Goal: Transaction & Acquisition: Book appointment/travel/reservation

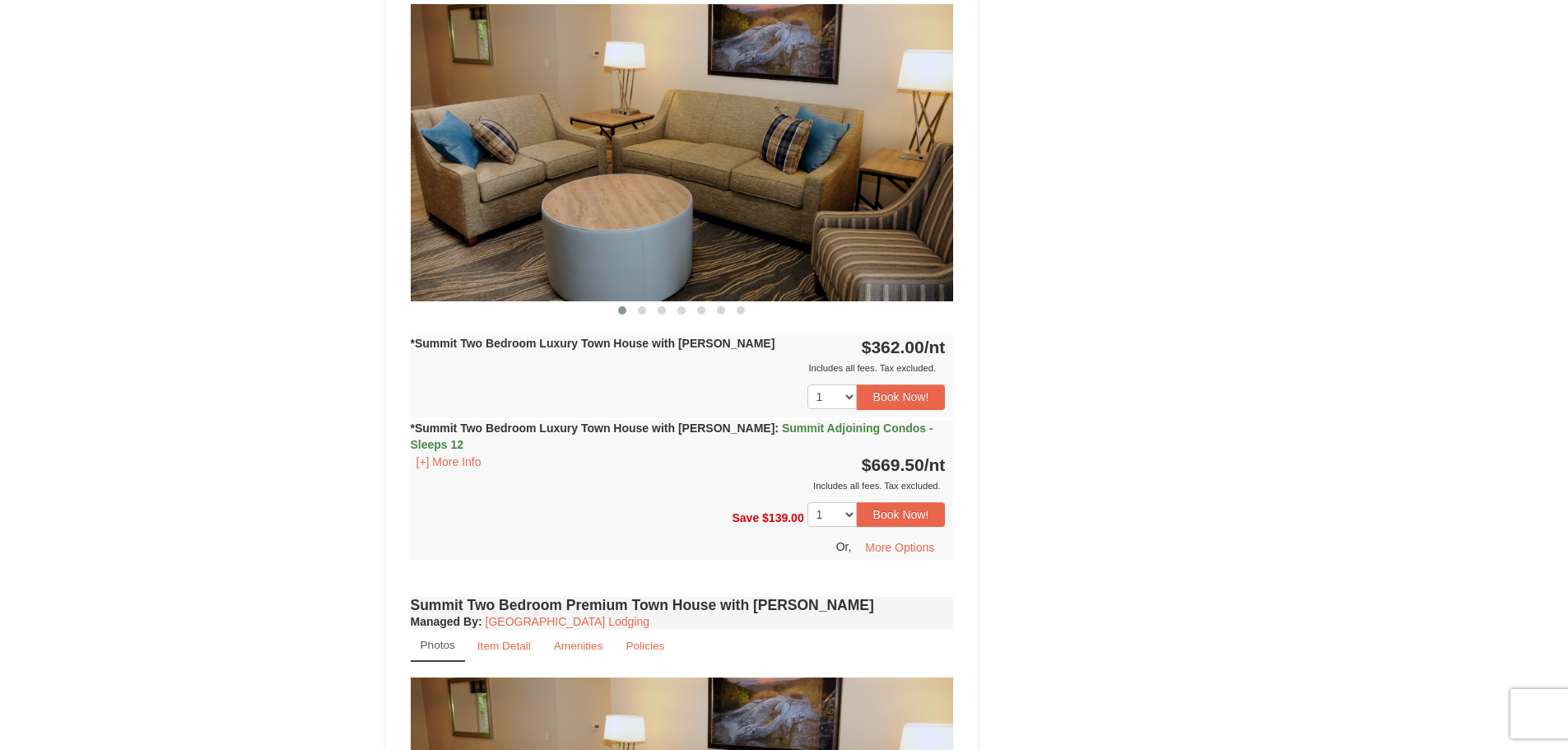
scroll to position [1307, 0]
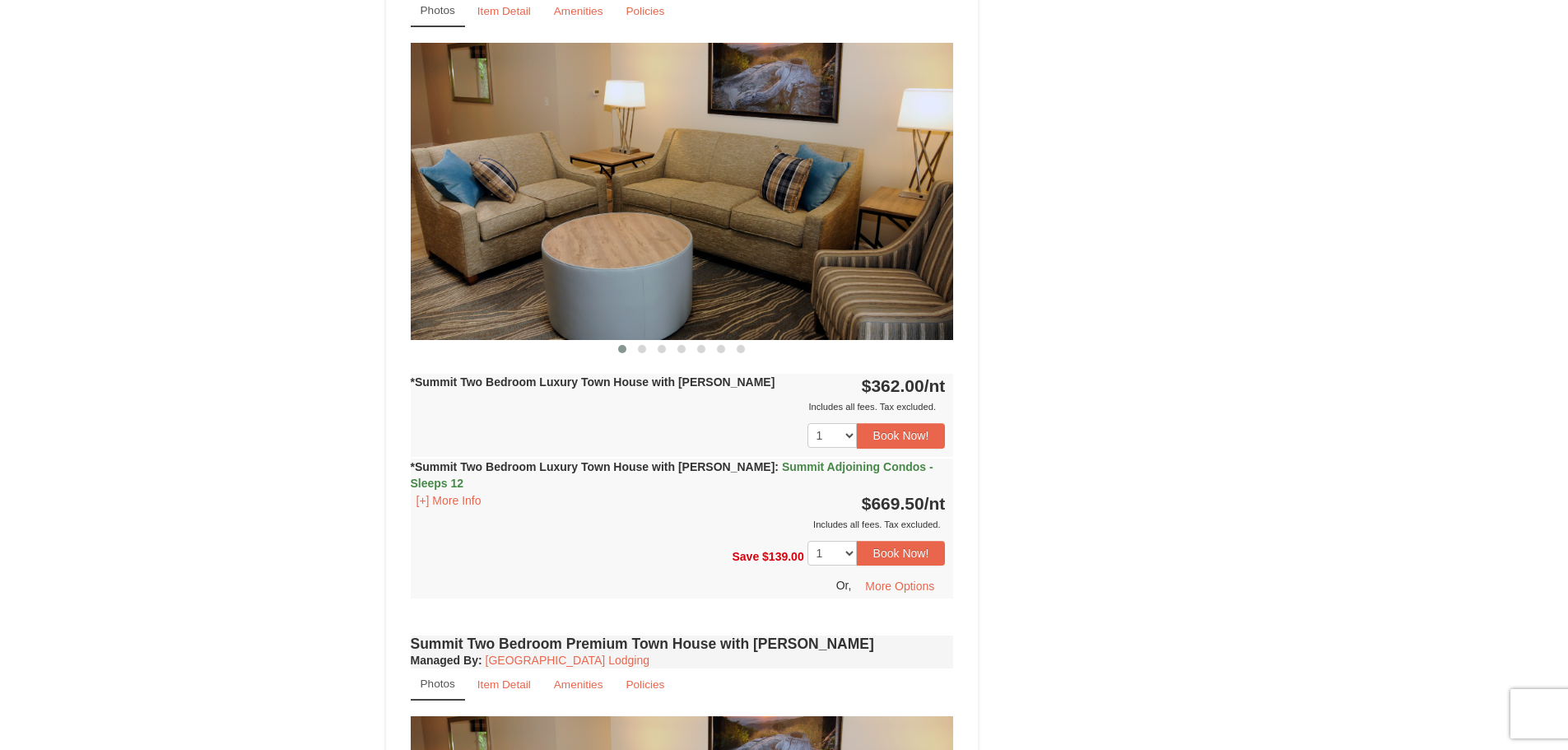
click at [688, 463] on div "*Summit Two Bedroom Luxury Town House with [PERSON_NAME] : Summit Adjoining Con…" at bounding box center [682, 495] width 544 height 74
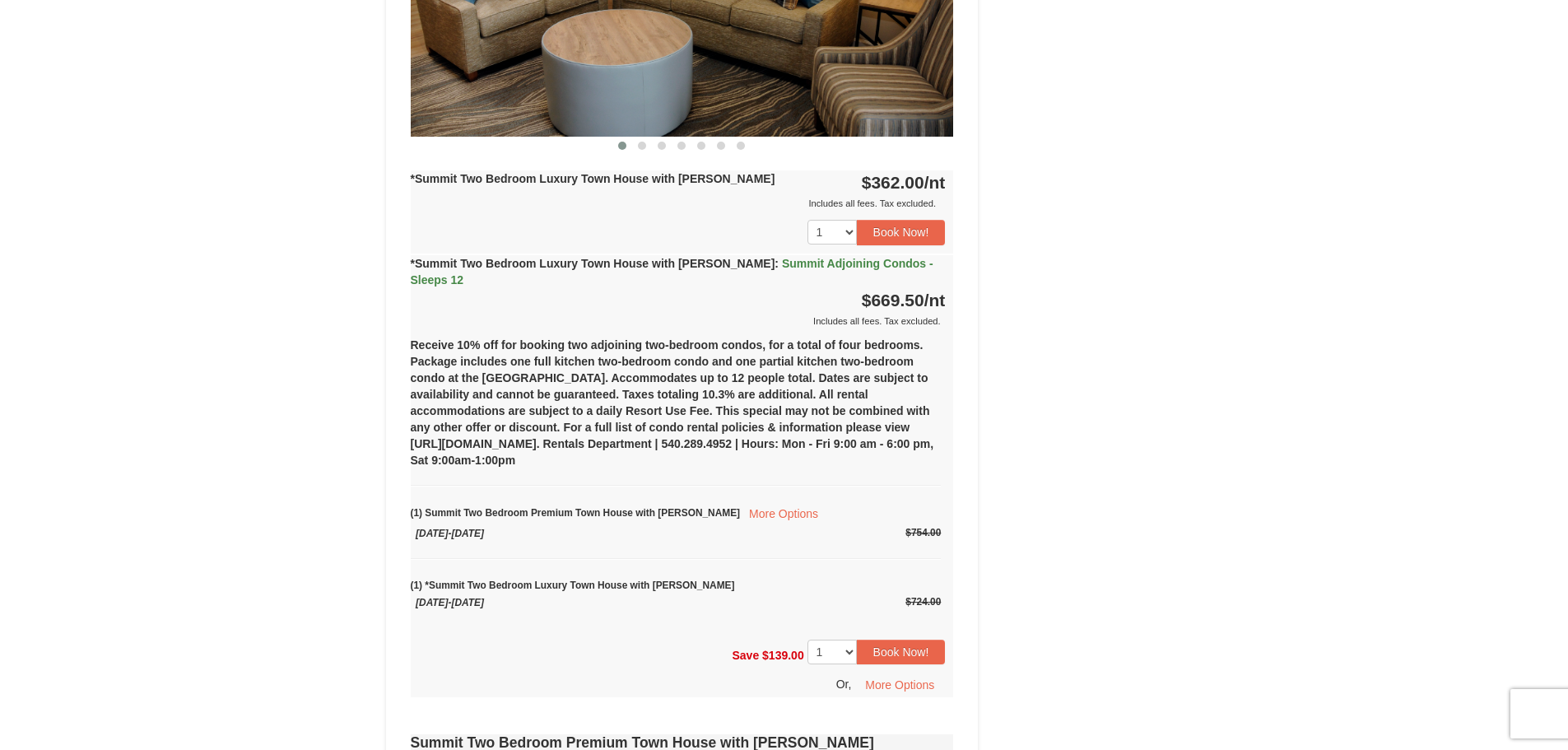
scroll to position [1471, 0]
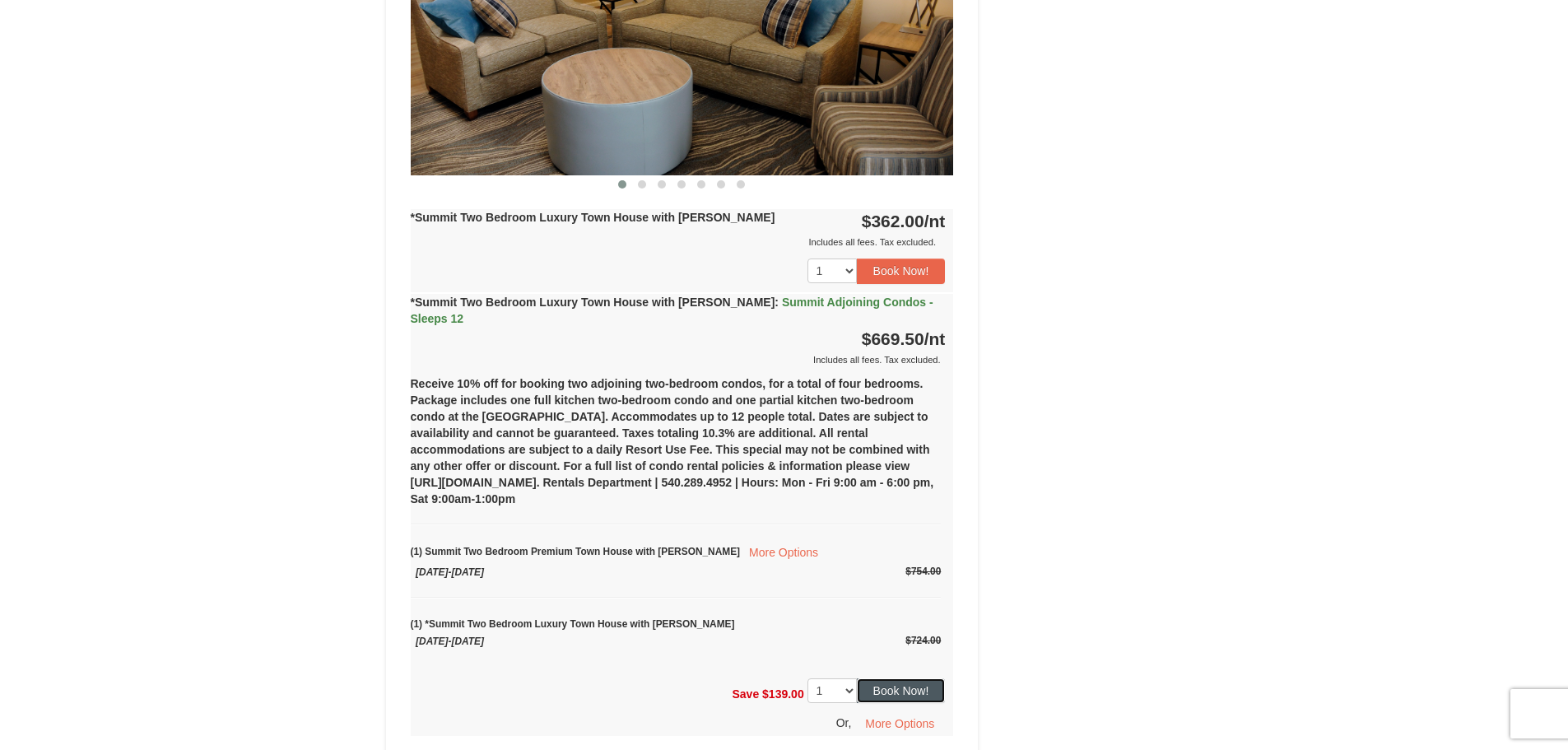
click at [911, 679] on button "Book Now!" at bounding box center [901, 691] width 89 height 24
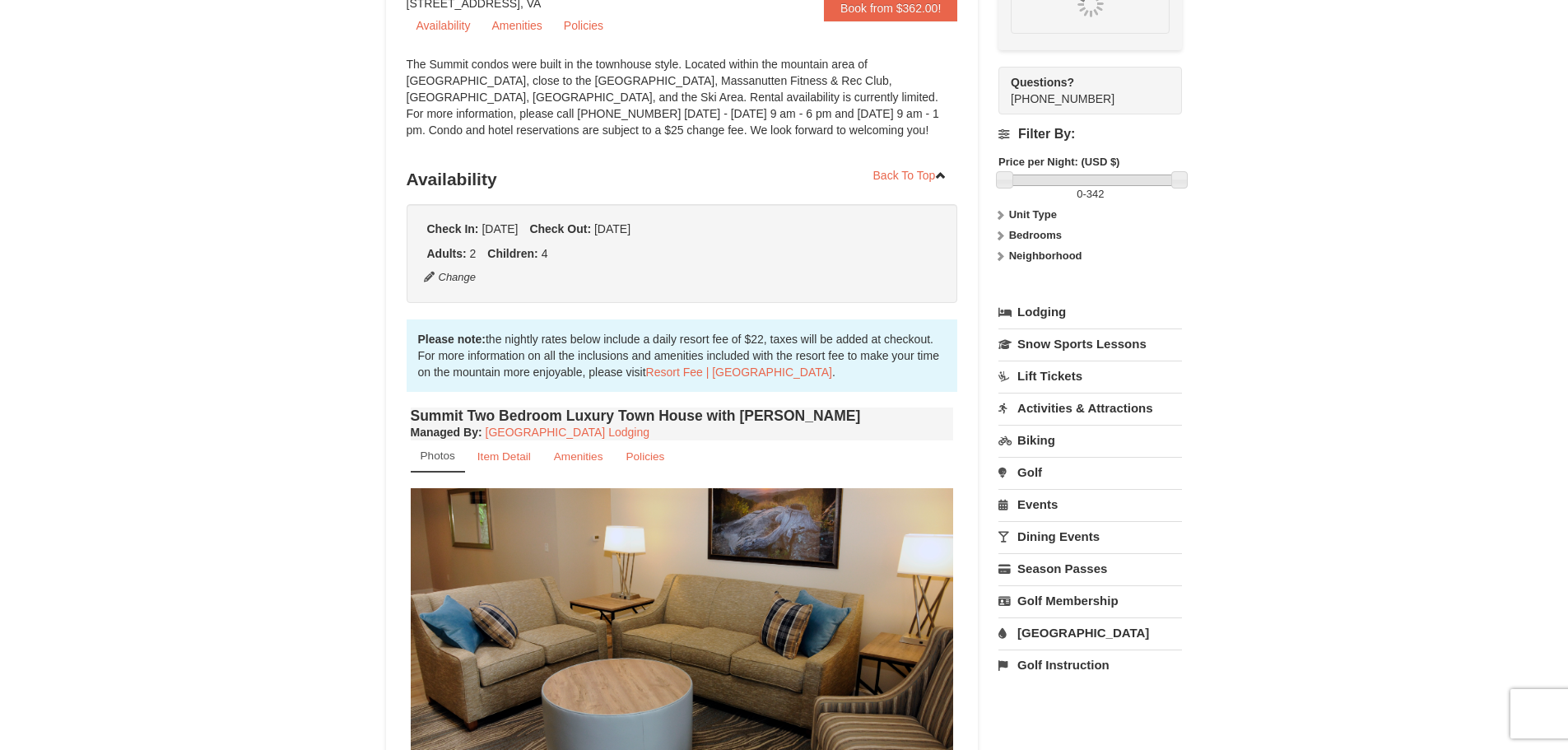
scroll to position [144, 0]
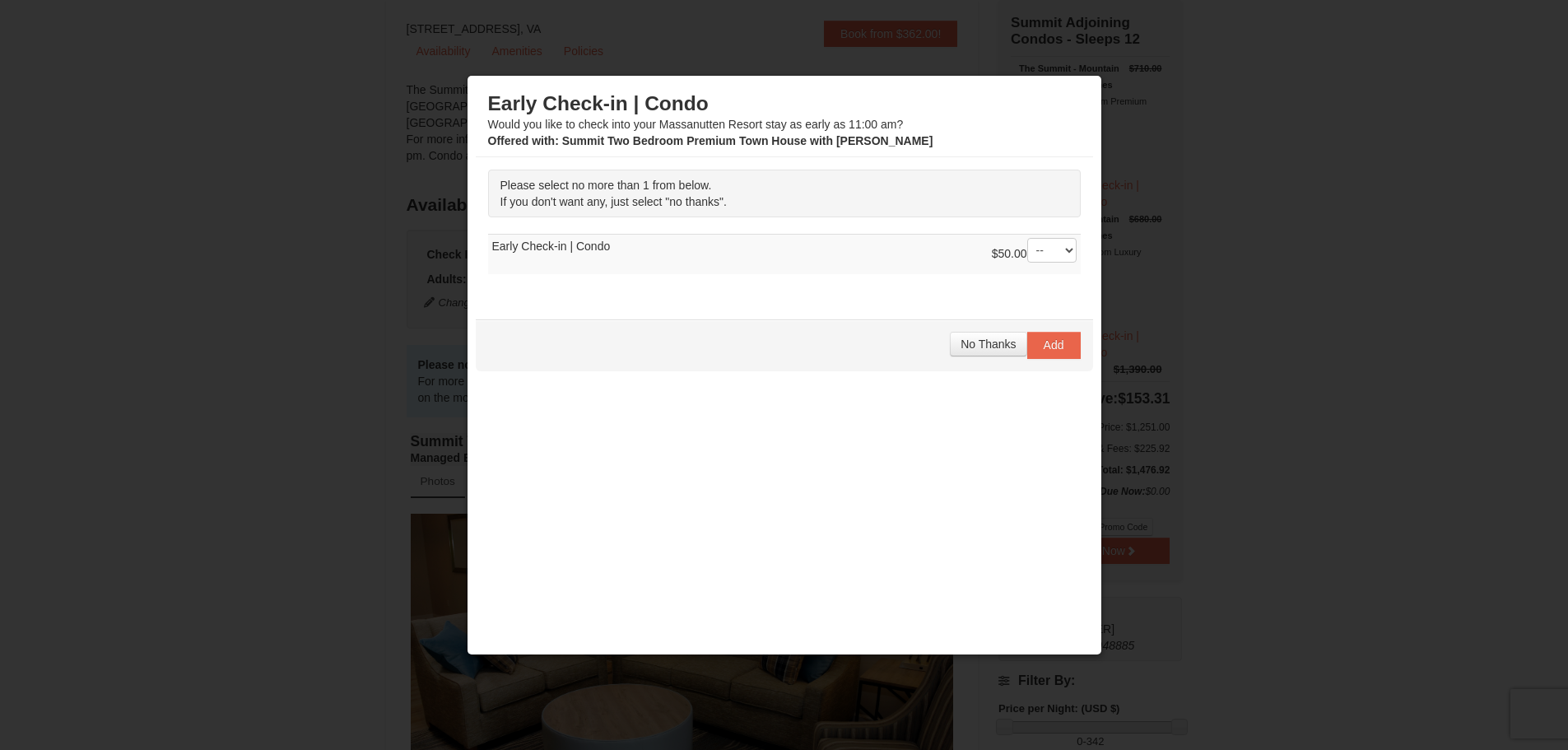
click at [743, 247] on td "$50.00 -- 01 Early Check-in | Condo" at bounding box center [784, 255] width 592 height 40
click at [1049, 257] on select "-- 01" at bounding box center [1051, 250] width 50 height 24
click at [542, 253] on td "$50.00 -- 01 Early Check-in | Condo" at bounding box center [784, 255] width 592 height 40
click at [564, 241] on td "$50.00 -- 01 Early Check-in | Condo" at bounding box center [784, 255] width 592 height 40
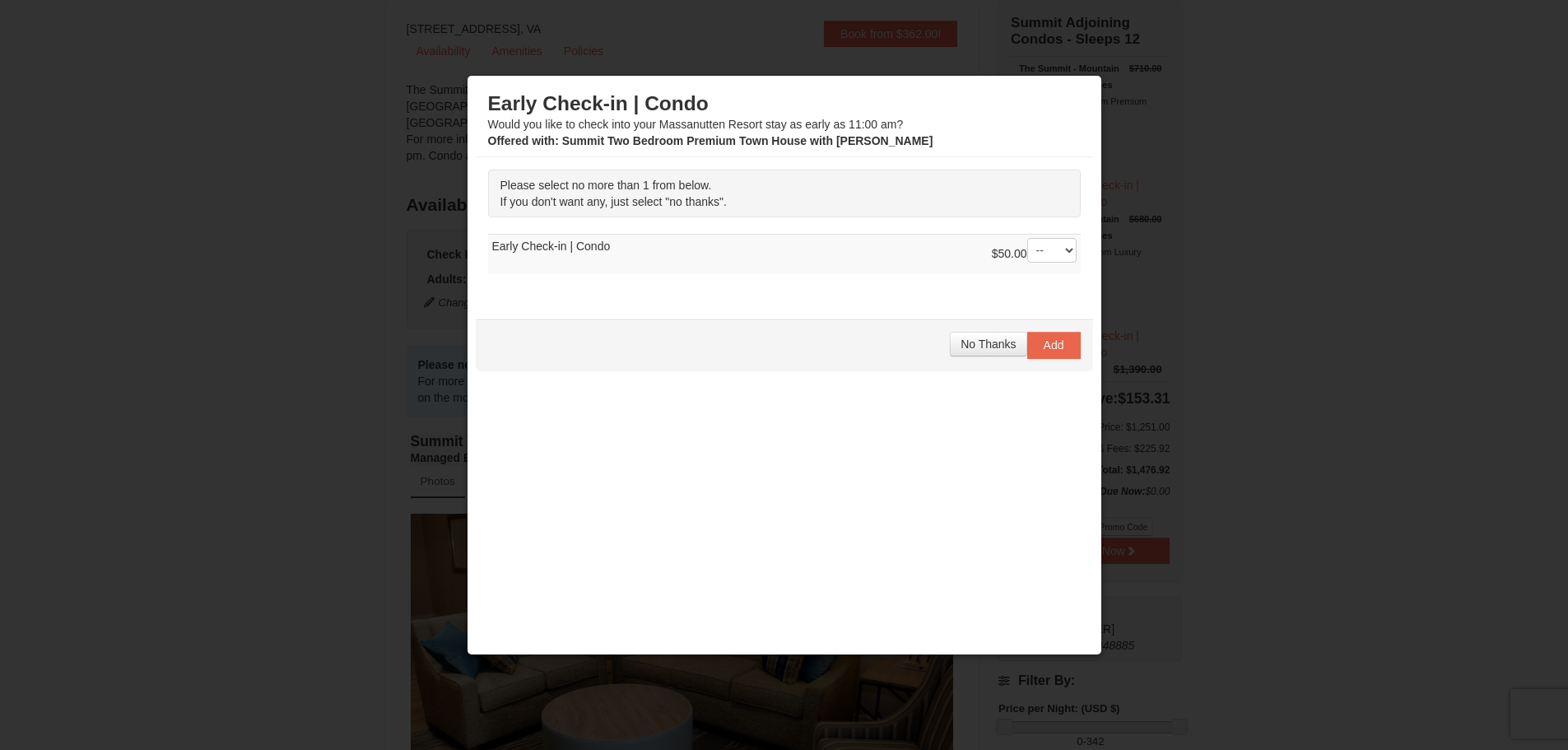
click at [610, 250] on td "$50.00 -- 01 Early Check-in | Condo" at bounding box center [784, 255] width 592 height 40
click at [1037, 247] on select "-- 01" at bounding box center [1051, 250] width 50 height 24
select select "1"
click at [1027, 238] on select "-- 01" at bounding box center [1051, 250] width 50 height 24
click at [1045, 343] on span "Add" at bounding box center [1054, 345] width 21 height 13
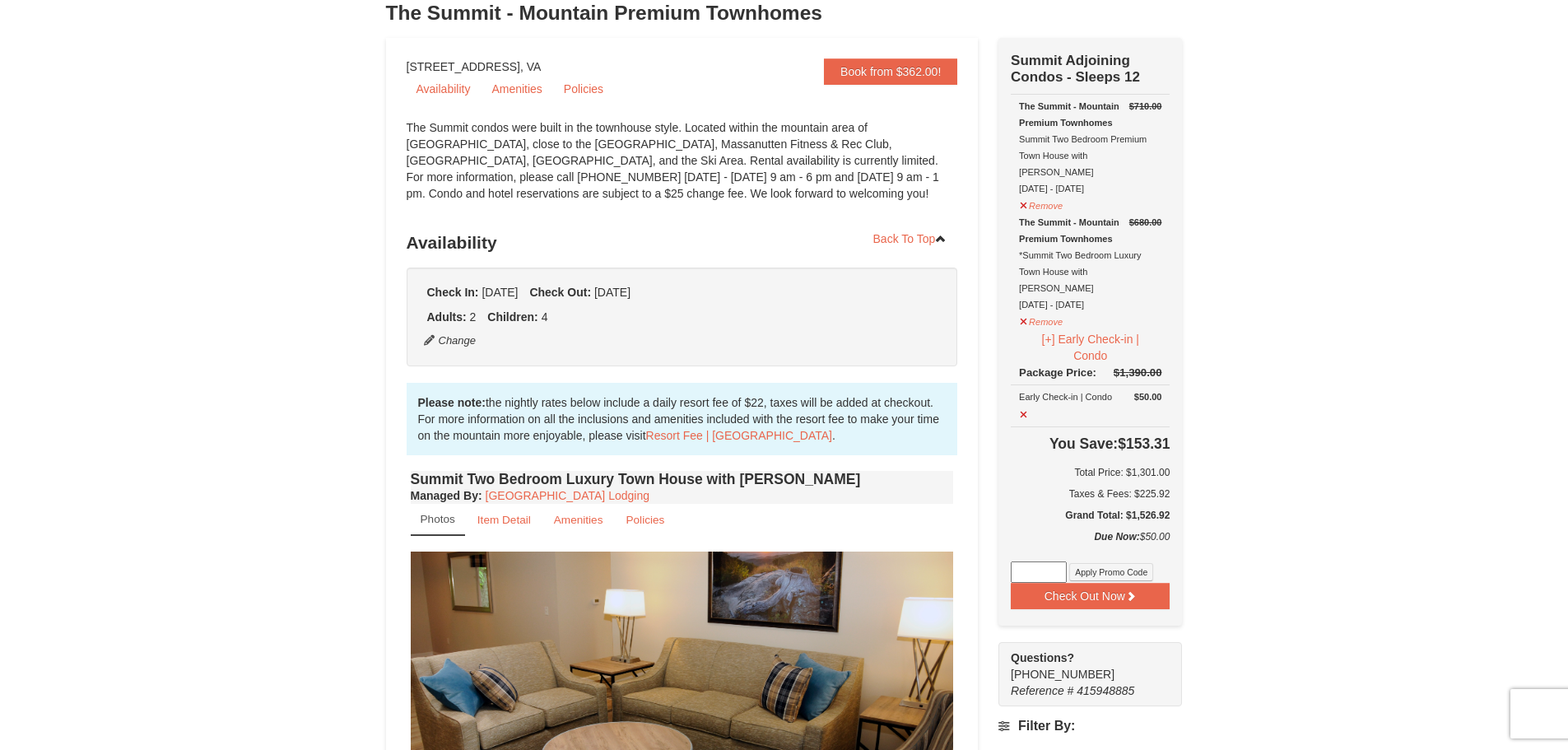
scroll to position [0, 0]
